Goal: Information Seeking & Learning: Learn about a topic

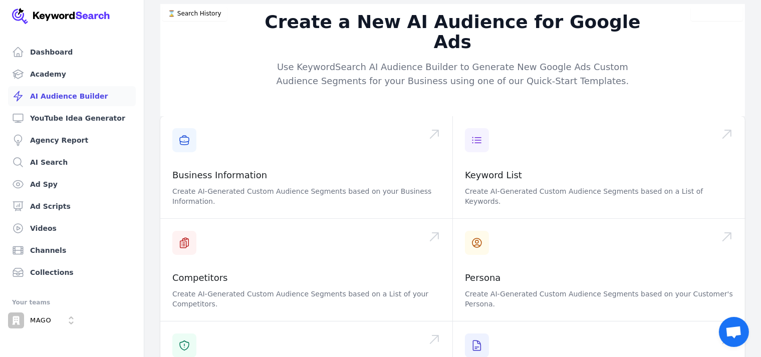
click at [350, 60] on p "Use KeywordSearch AI Audience Builder to Generate New Google Ads Custom Audienc…" at bounding box center [453, 74] width 385 height 28
click at [23, 250] on icon at bounding box center [18, 251] width 10 height 8
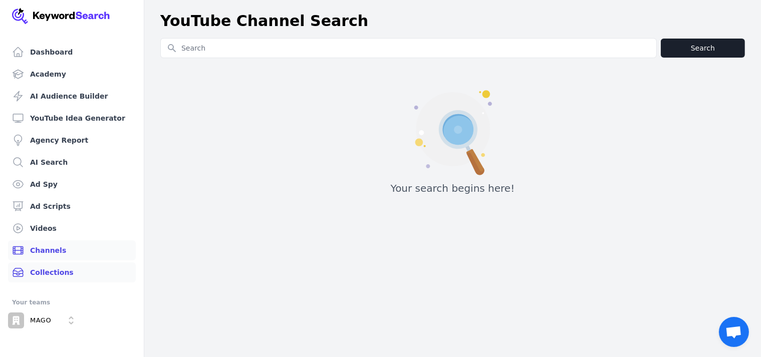
click at [34, 271] on link "Collections" at bounding box center [72, 273] width 128 height 20
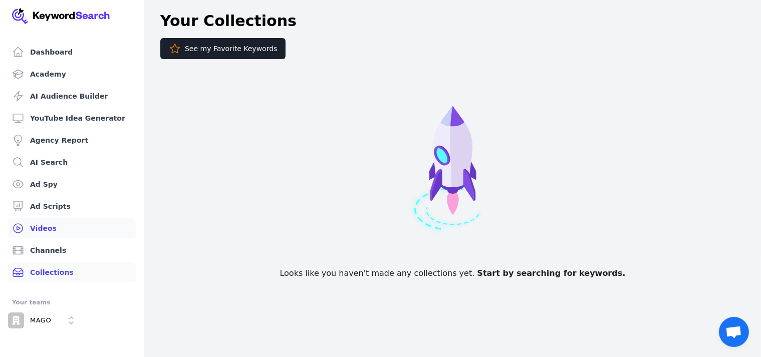
click at [38, 13] on img at bounding box center [61, 16] width 98 height 16
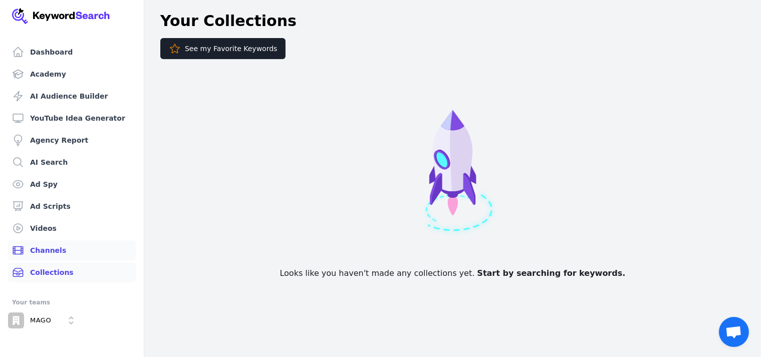
click at [35, 253] on link "Channels" at bounding box center [72, 251] width 128 height 20
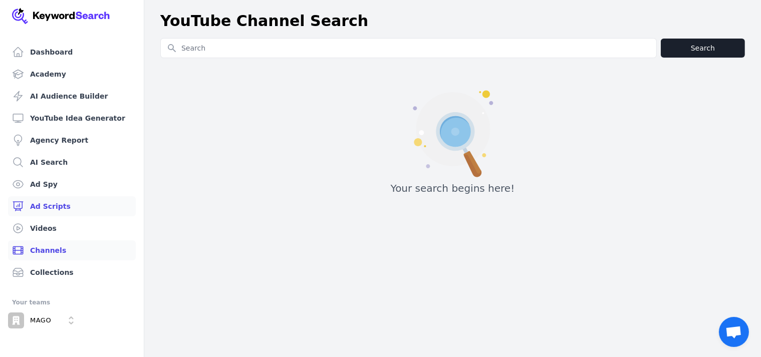
click at [44, 205] on link "Ad Scripts" at bounding box center [72, 206] width 128 height 20
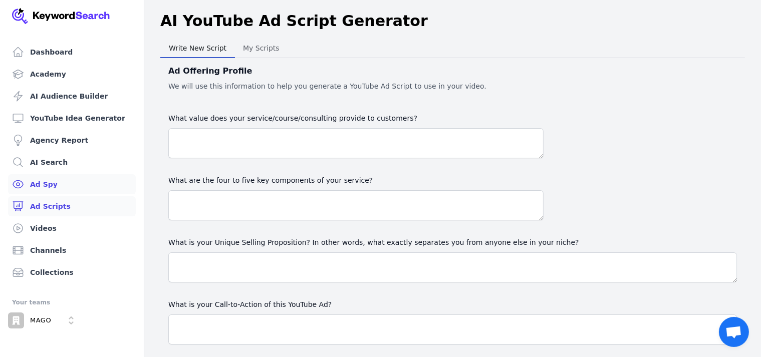
click at [45, 185] on link "Ad Spy" at bounding box center [72, 184] width 128 height 20
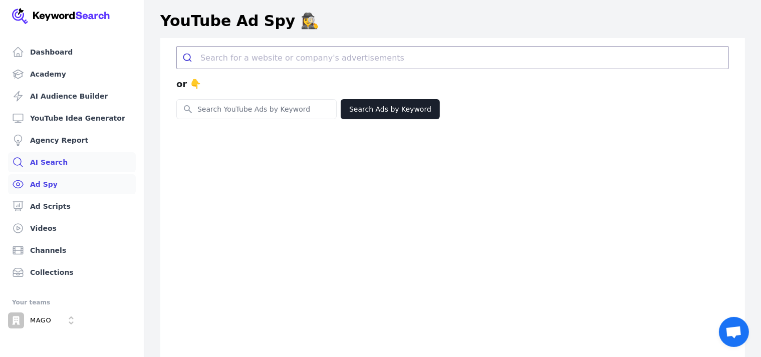
click at [44, 164] on link "AI Search" at bounding box center [72, 162] width 128 height 20
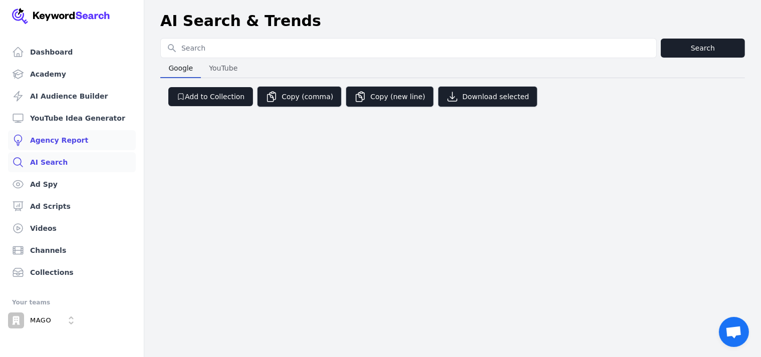
click at [46, 141] on link "Agency Report" at bounding box center [72, 140] width 128 height 20
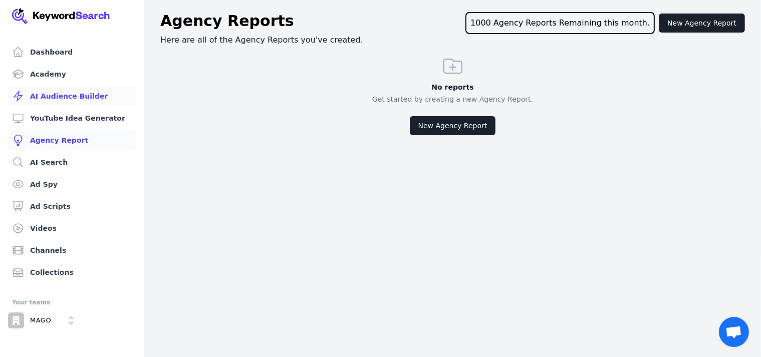
click at [50, 97] on link "AI Audience Builder" at bounding box center [72, 96] width 128 height 20
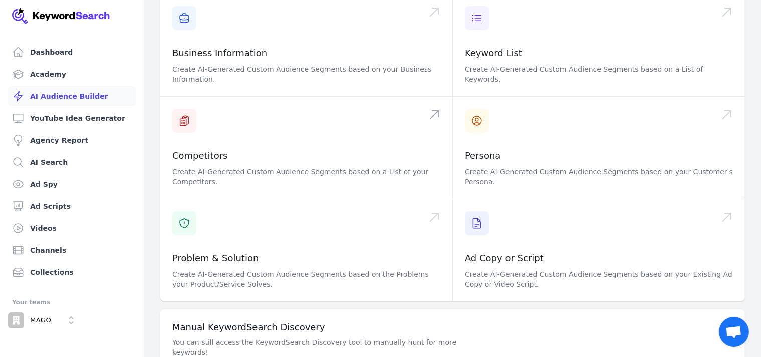
scroll to position [149, 0]
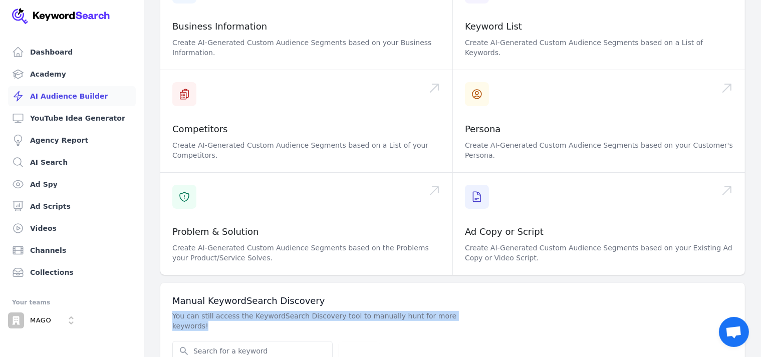
drag, startPoint x: 173, startPoint y: 297, endPoint x: 258, endPoint y: 304, distance: 84.5
click at [258, 311] on p "You can still access the KeywordSearch Discovery tool to manually hunt for more…" at bounding box center [316, 321] width 289 height 20
click at [267, 311] on p "You can still access the KeywordSearch Discovery tool to manually hunt for more…" at bounding box center [316, 321] width 289 height 20
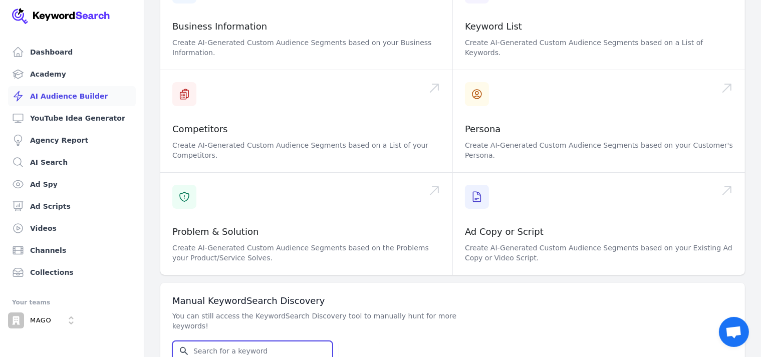
click at [216, 342] on input "Search for YouTube Keywords" at bounding box center [252, 351] width 159 height 19
type input "מלון בראשית"
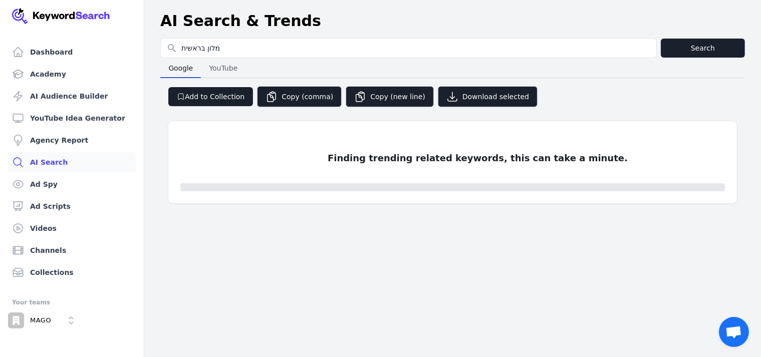
select select "50"
click at [227, 67] on span "YouTube" at bounding box center [223, 68] width 36 height 14
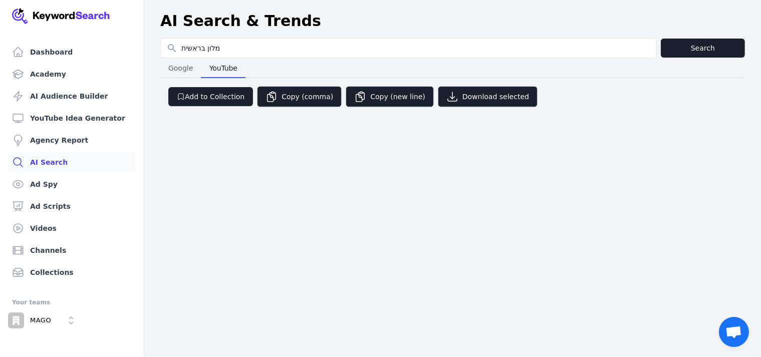
click at [179, 70] on span "Google" at bounding box center [180, 68] width 33 height 14
select select "50"
